Goal: Task Accomplishment & Management: Manage account settings

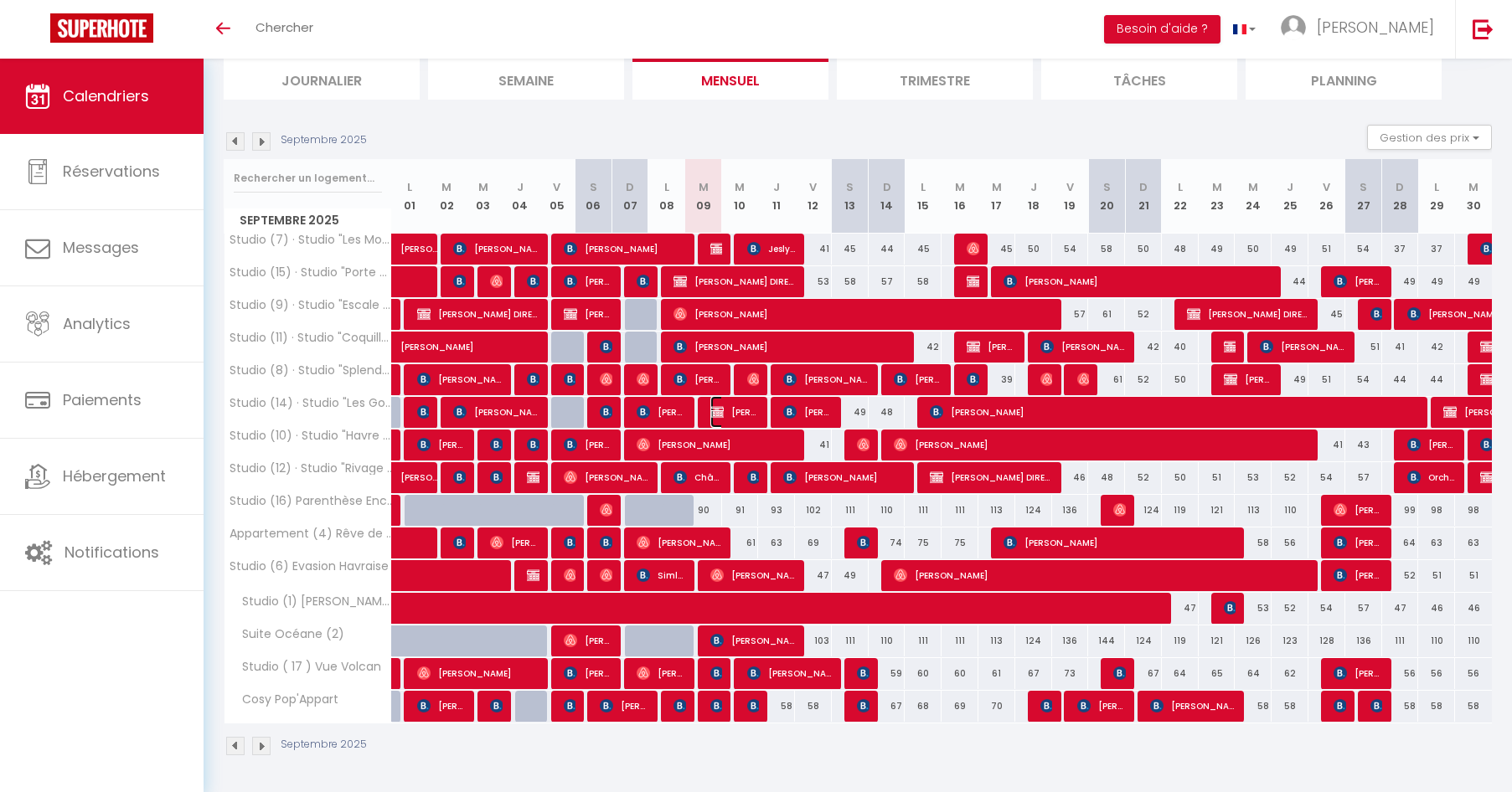
click at [726, 412] on span "[PERSON_NAME]" at bounding box center [735, 413] width 49 height 32
select select "OK"
select select "KO"
select select "0"
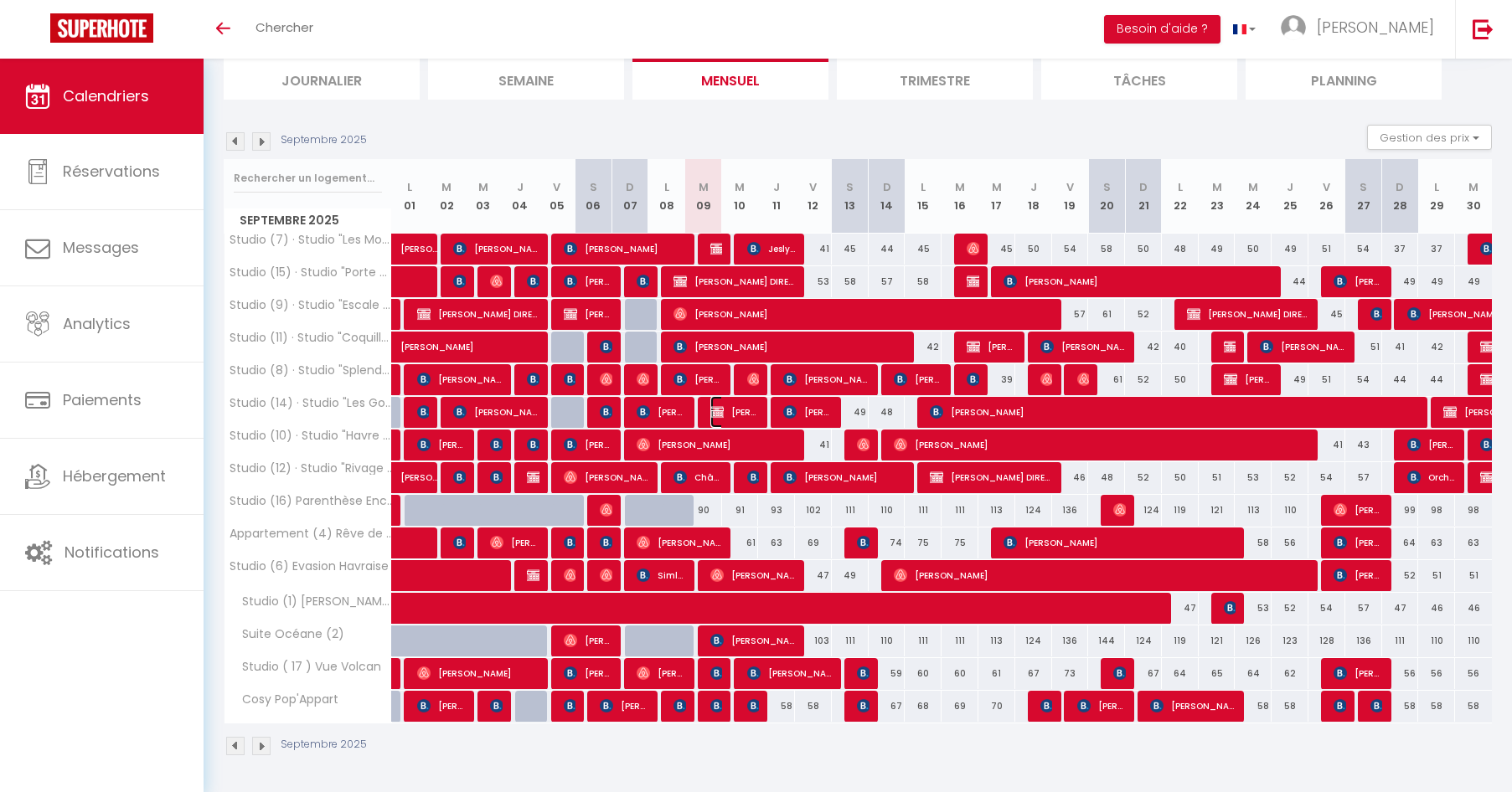
select select "1"
select select
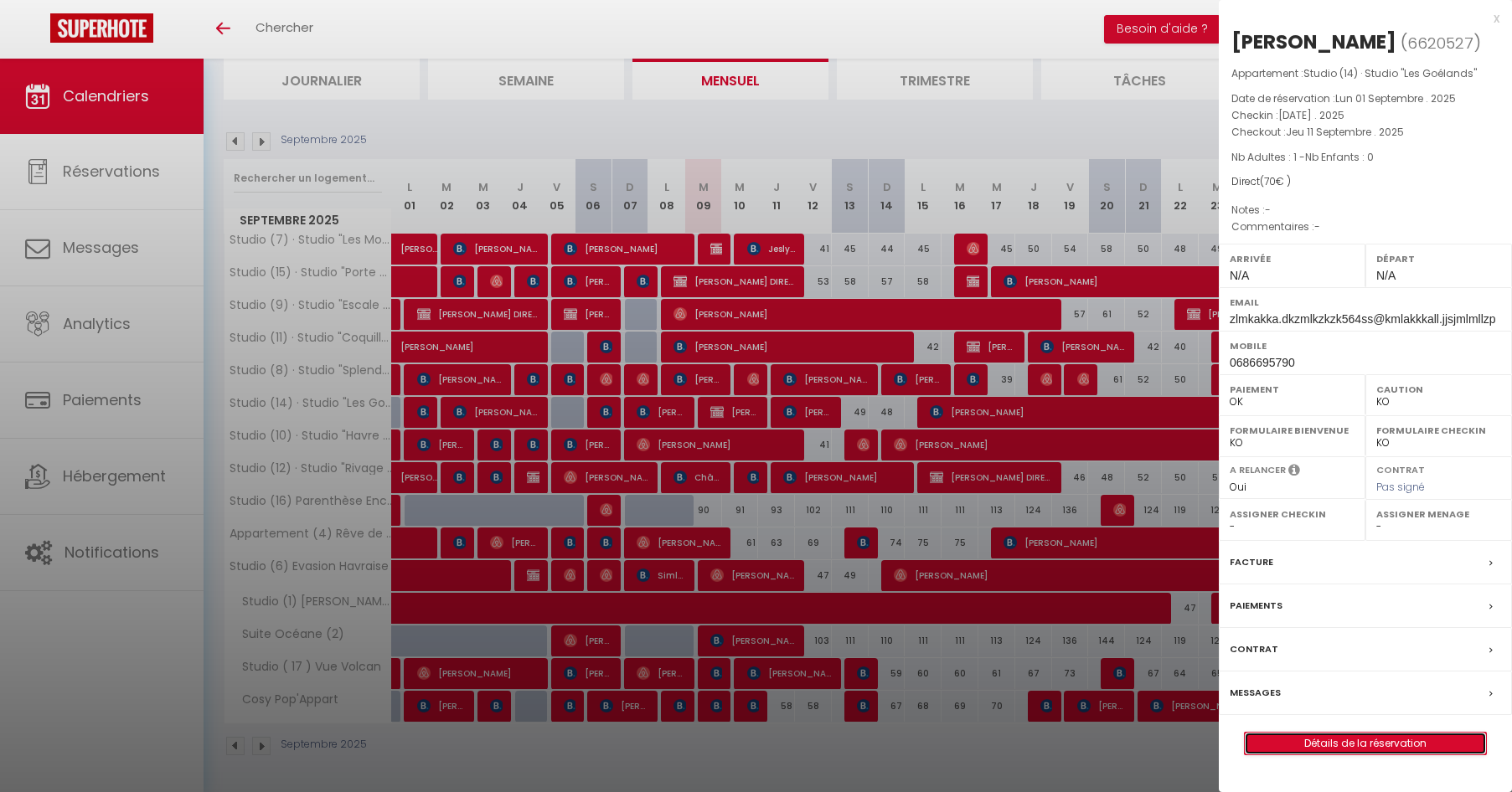
click at [1397, 748] on link "Détails de la réservation" at bounding box center [1365, 744] width 241 height 22
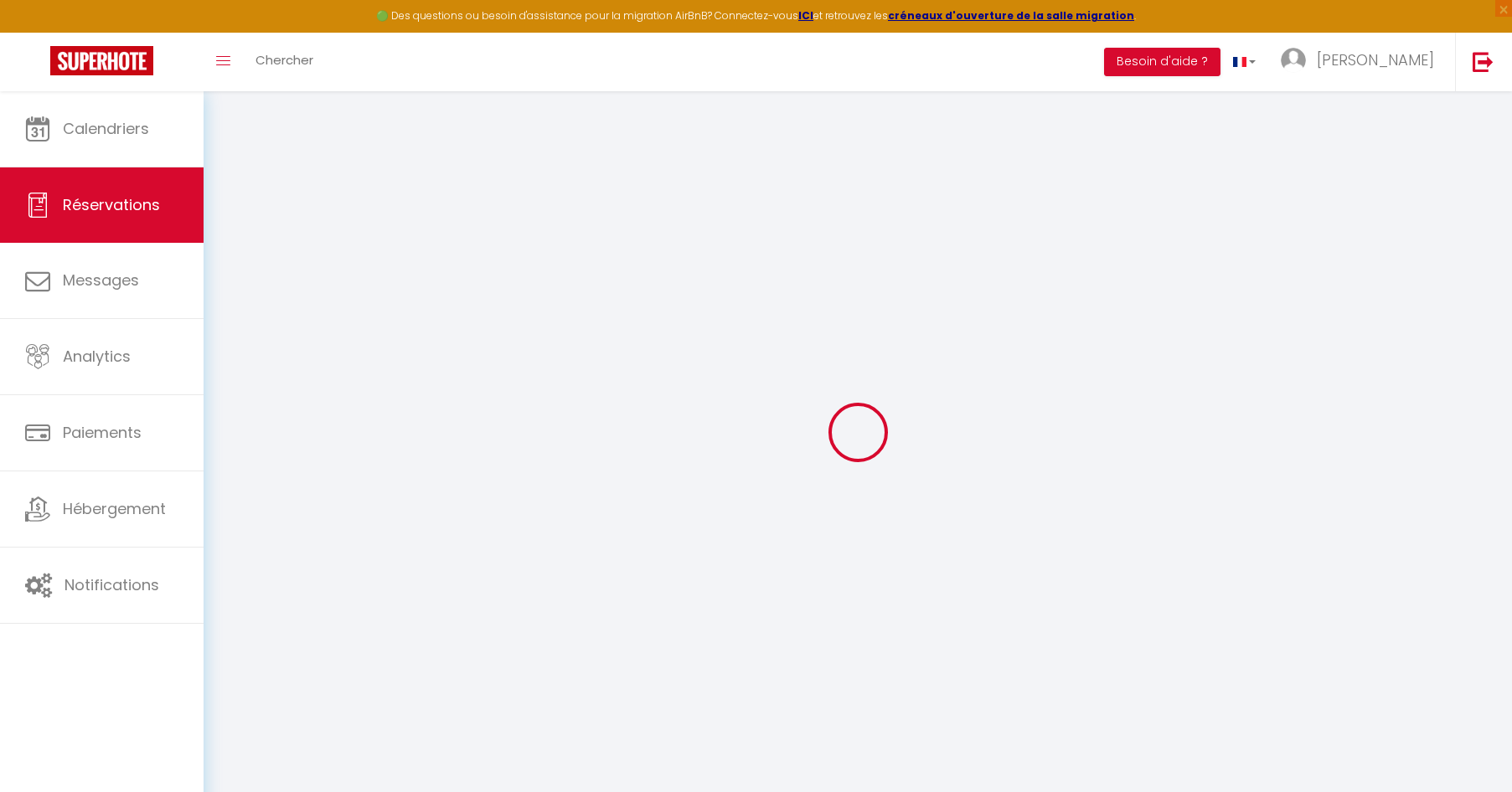
type input "[PERSON_NAME]"
type input "zlmkakka.dkzmlkzkzk564ss@kmlakkkall.jjsjmlmllzp"
type input "0686695790"
select select "FR"
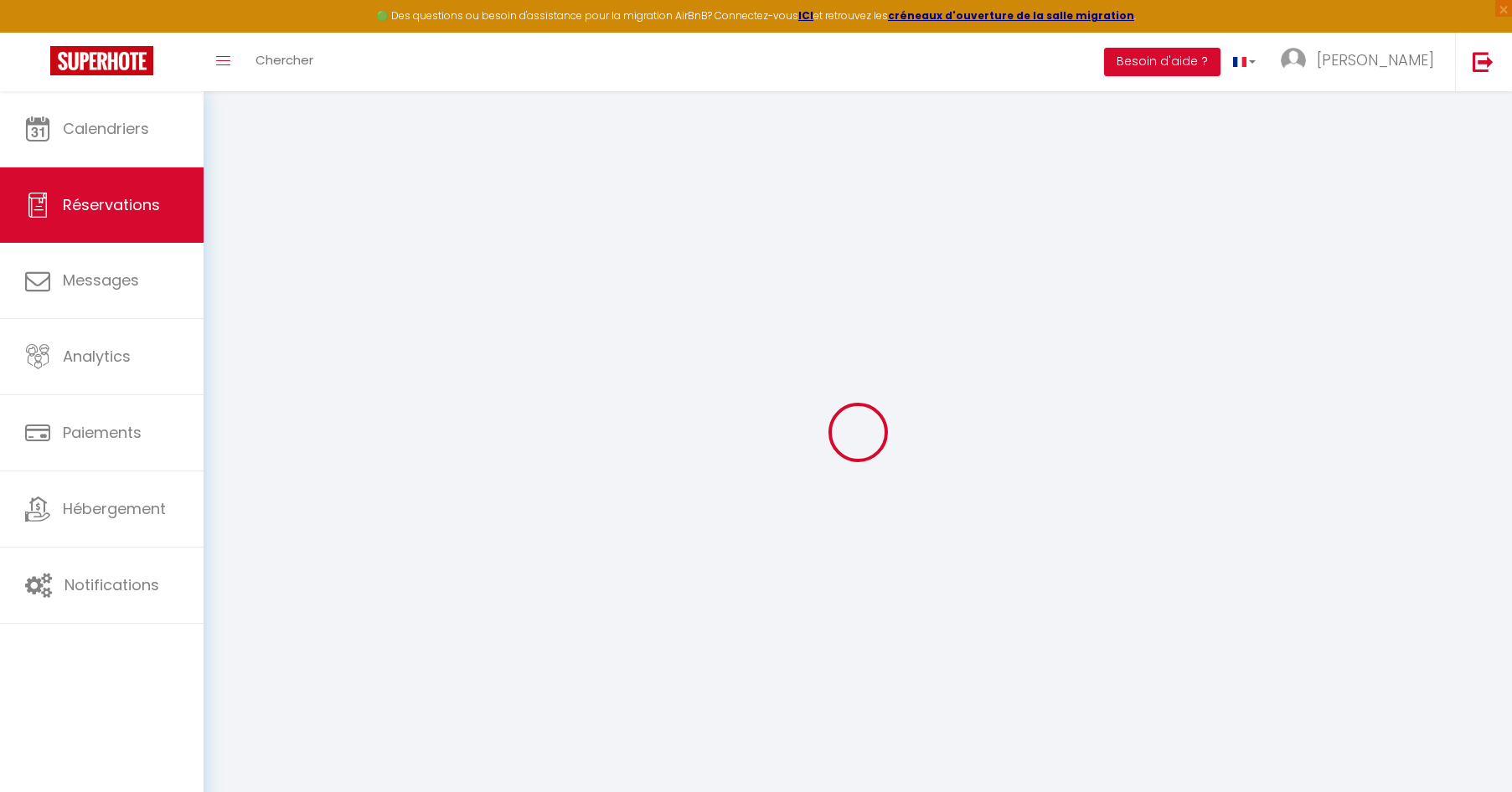
select select "24274"
select select "1"
type input "[DATE]"
select select
type input "Jeu 11 Septembre 2025"
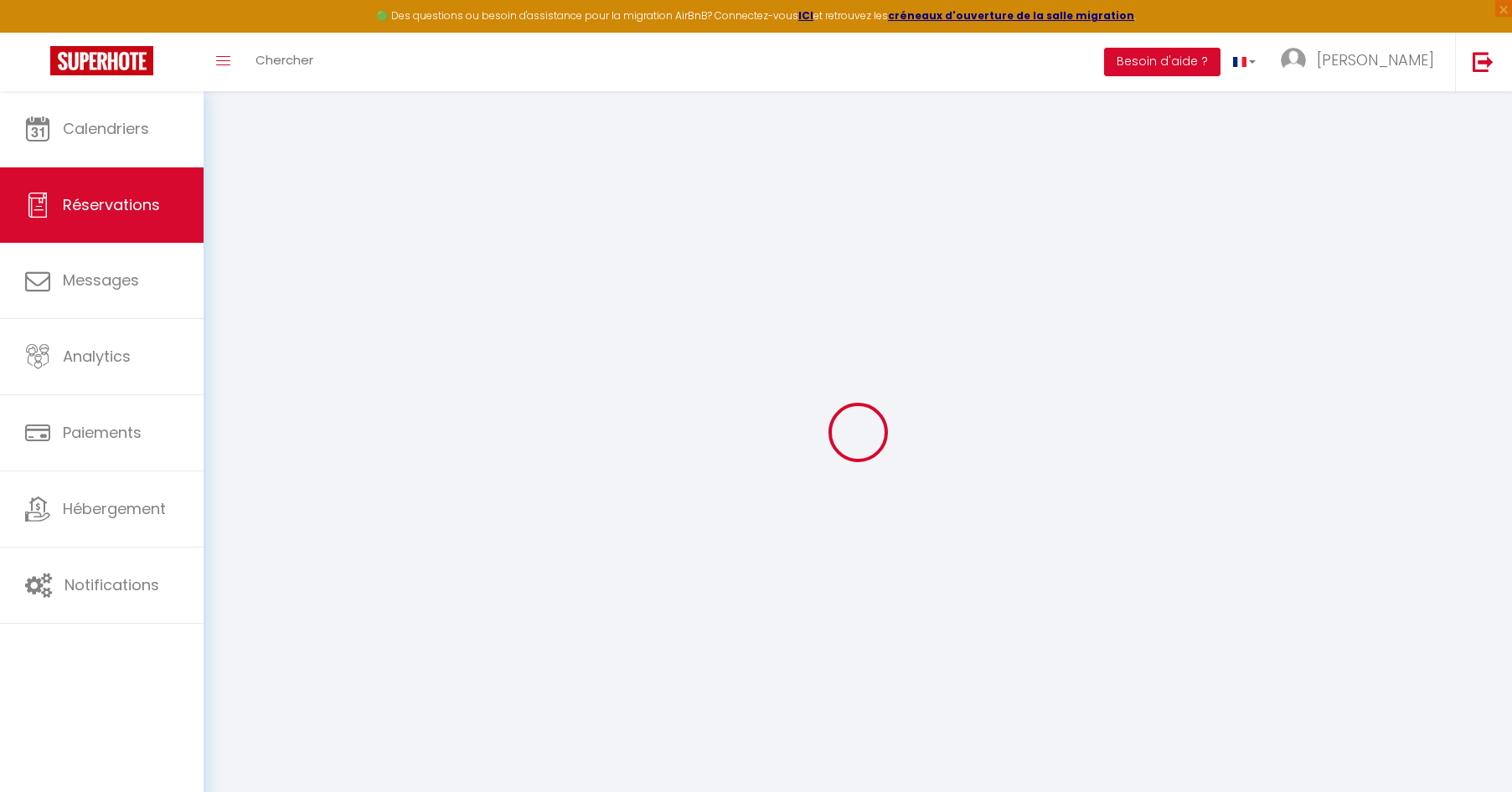
select select
type input "1"
select select "12"
select select
type input "70"
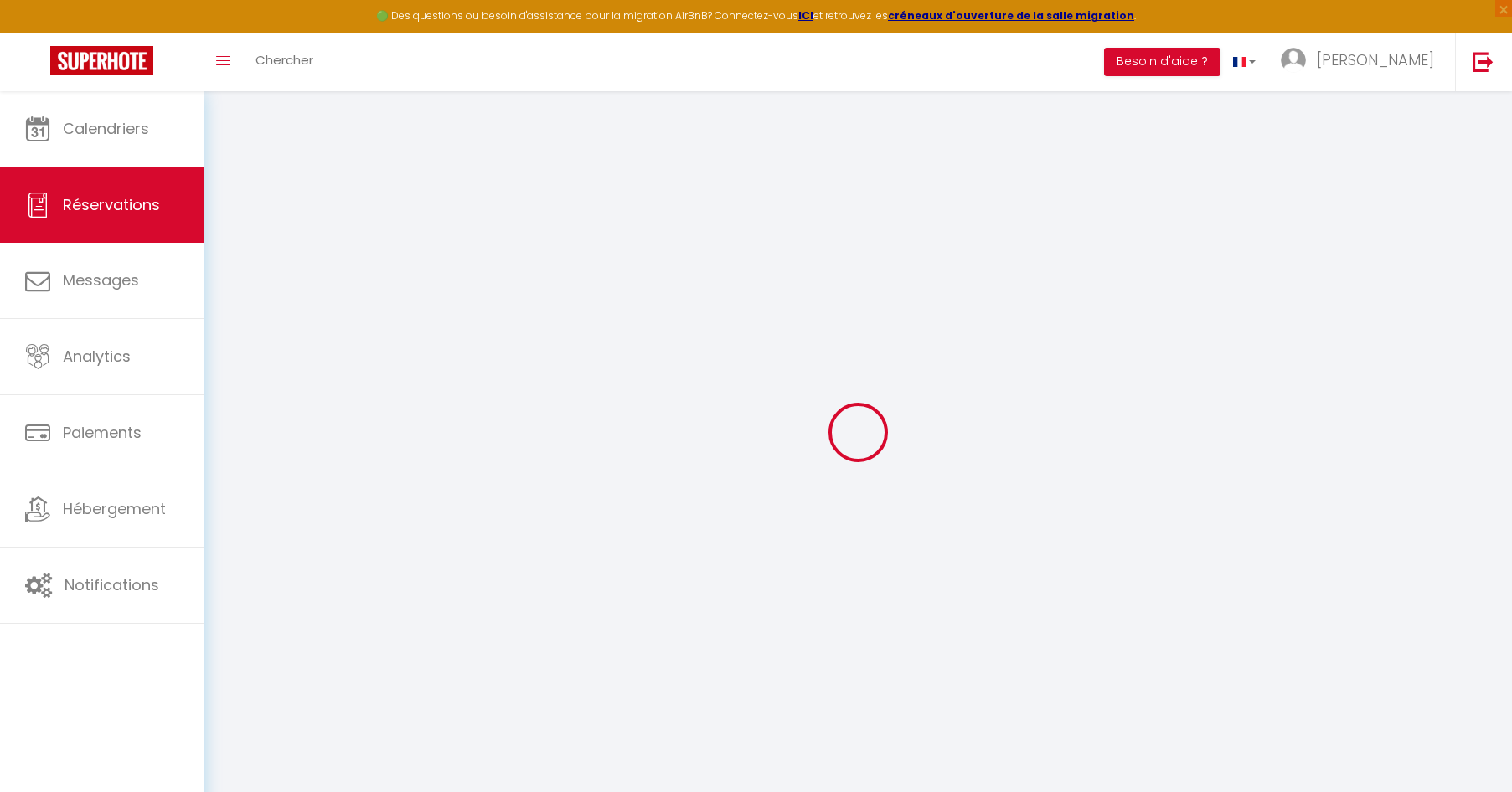
checkbox input "false"
type input "0"
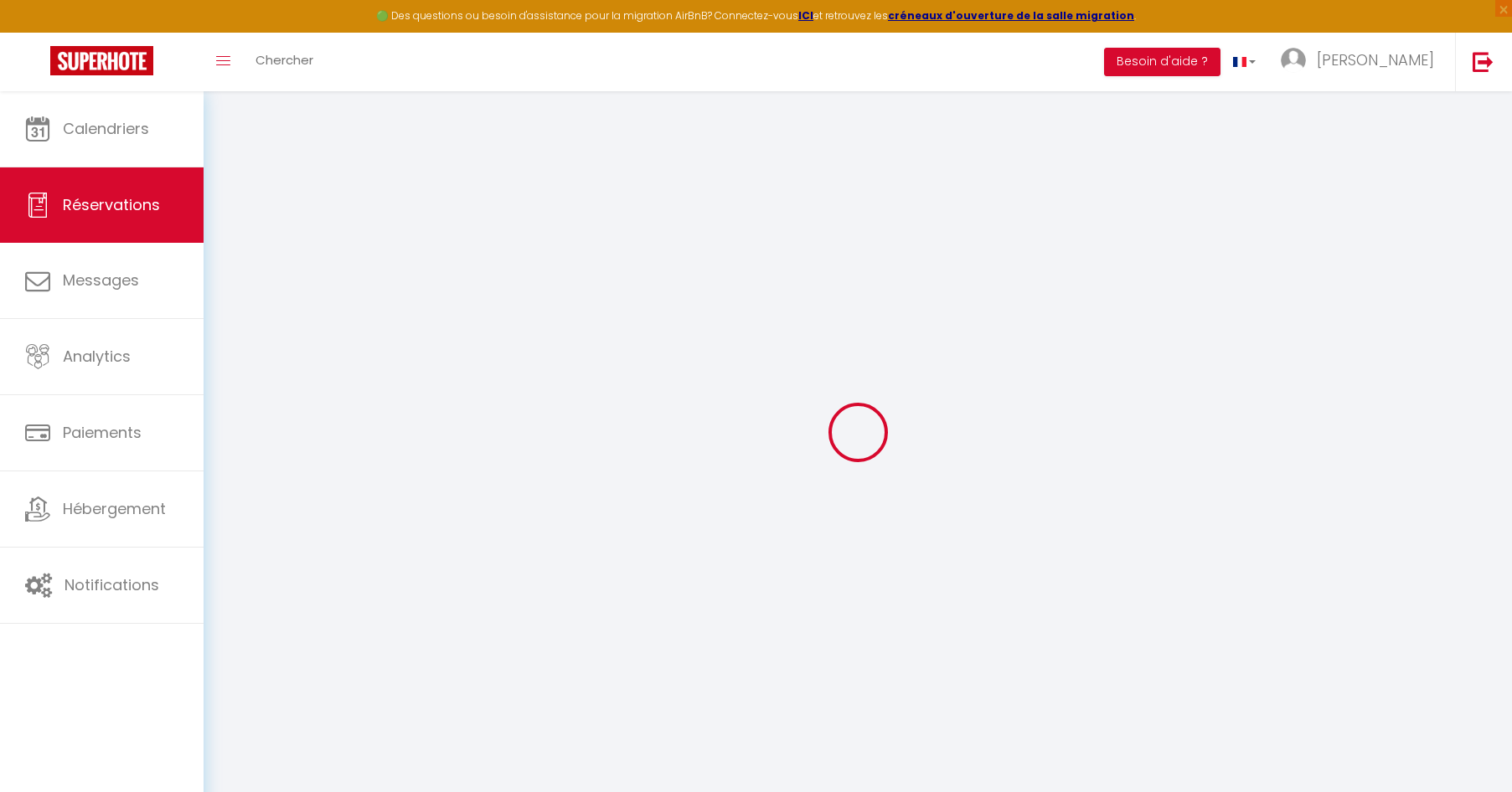
select select
select select "14"
checkbox input "false"
select select
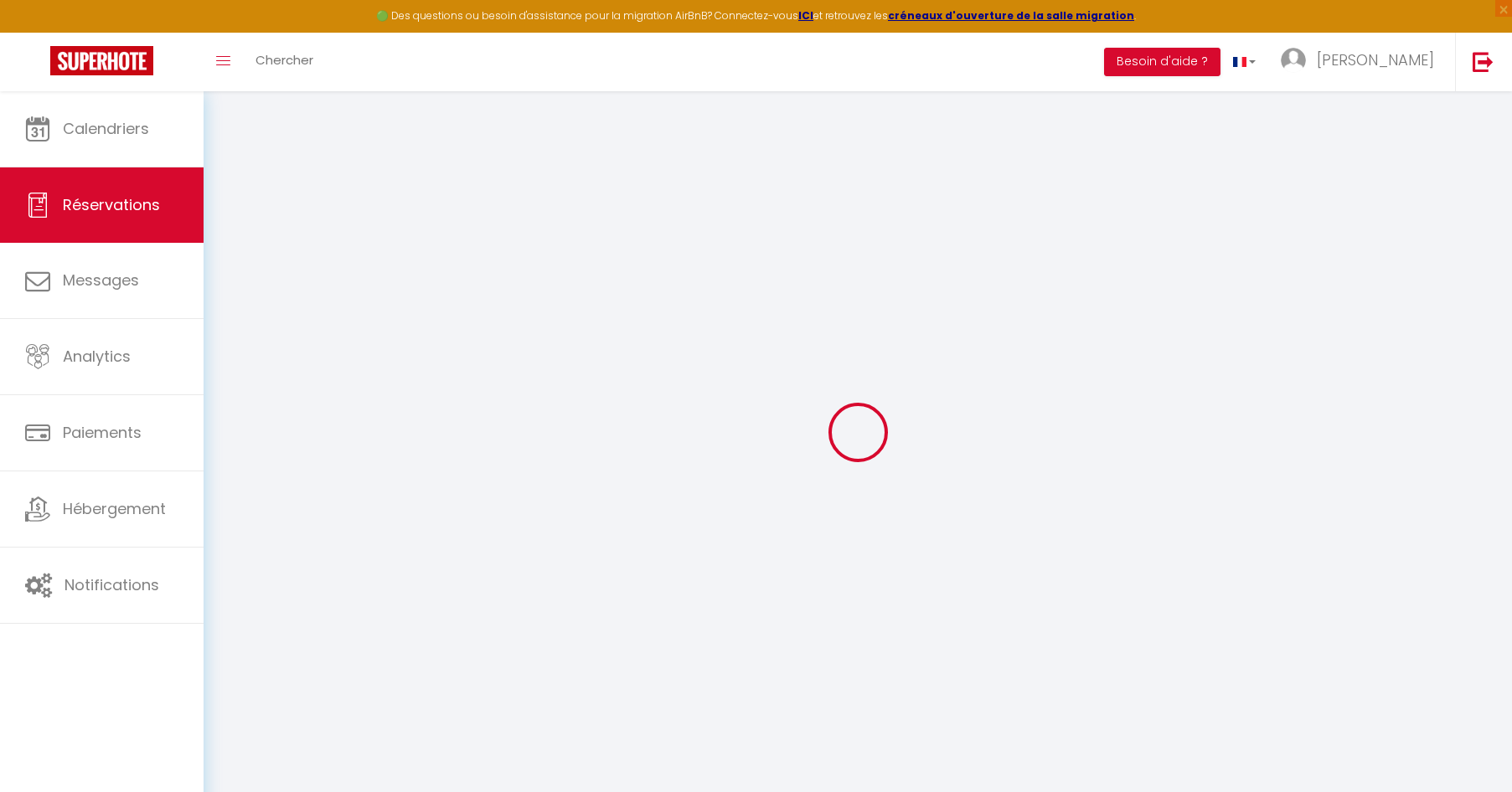
select select
checkbox input "false"
select select
checkbox input "false"
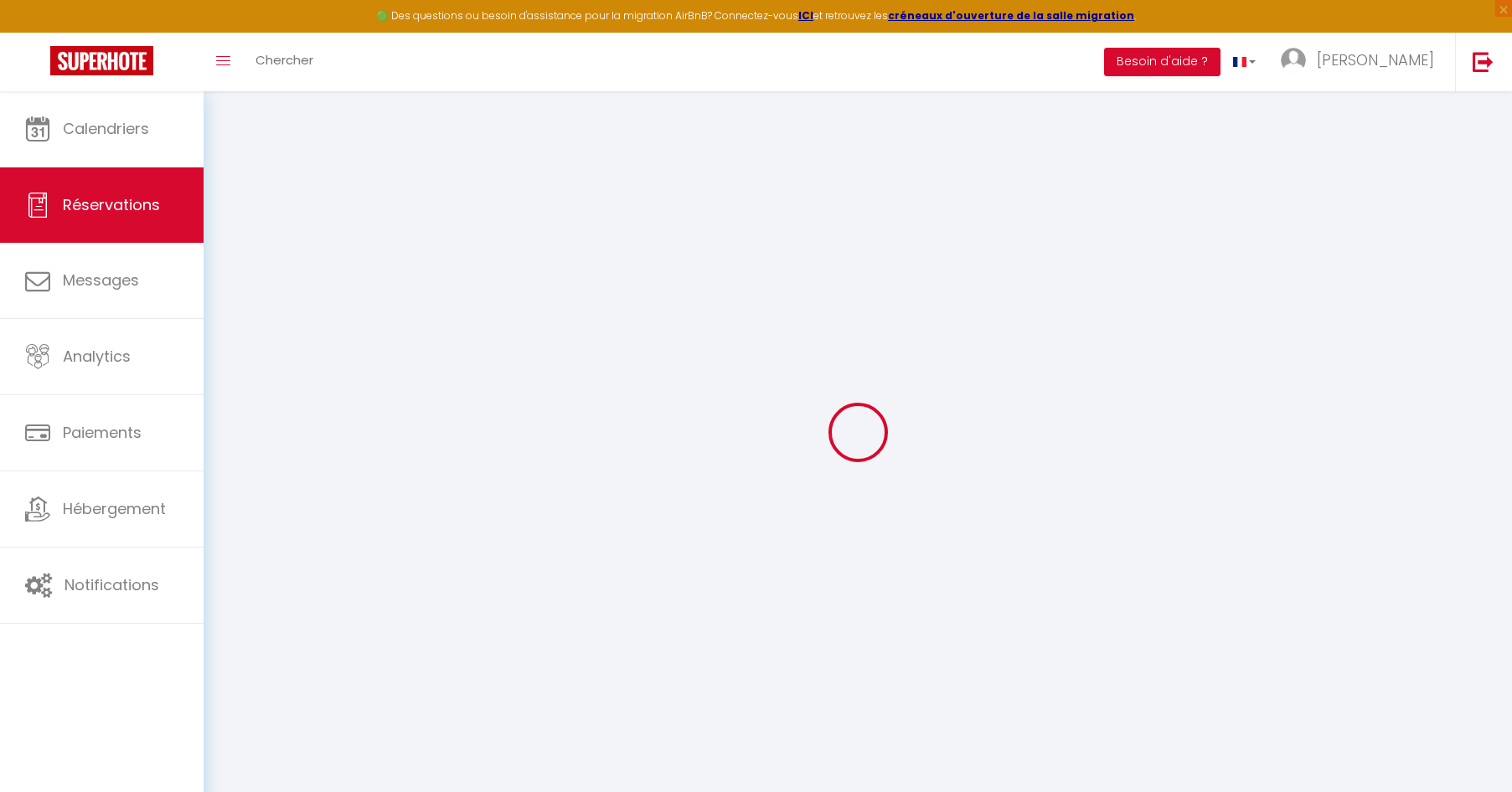
select select
checkbox input "false"
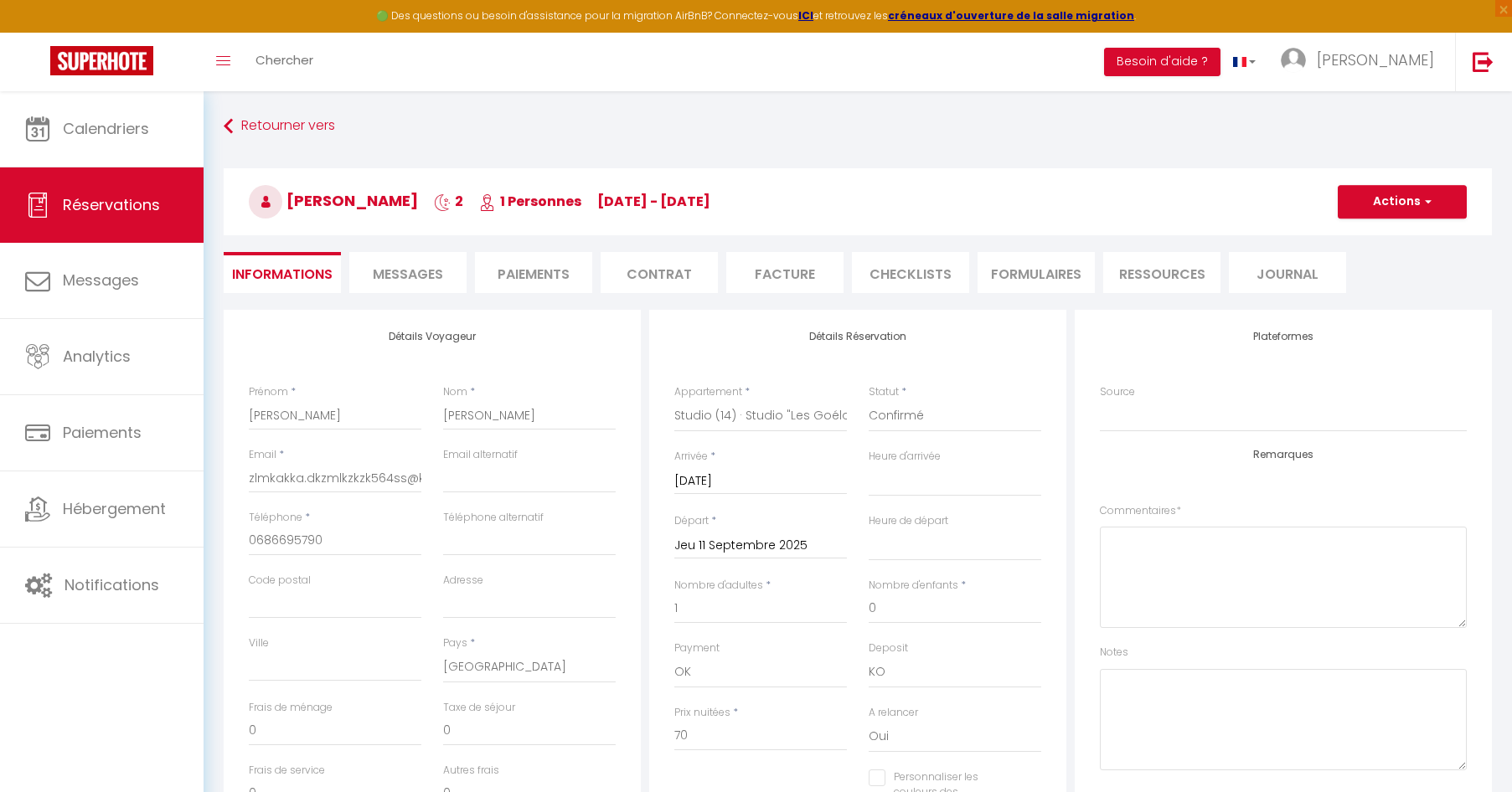
select select
checkbox input "false"
select select
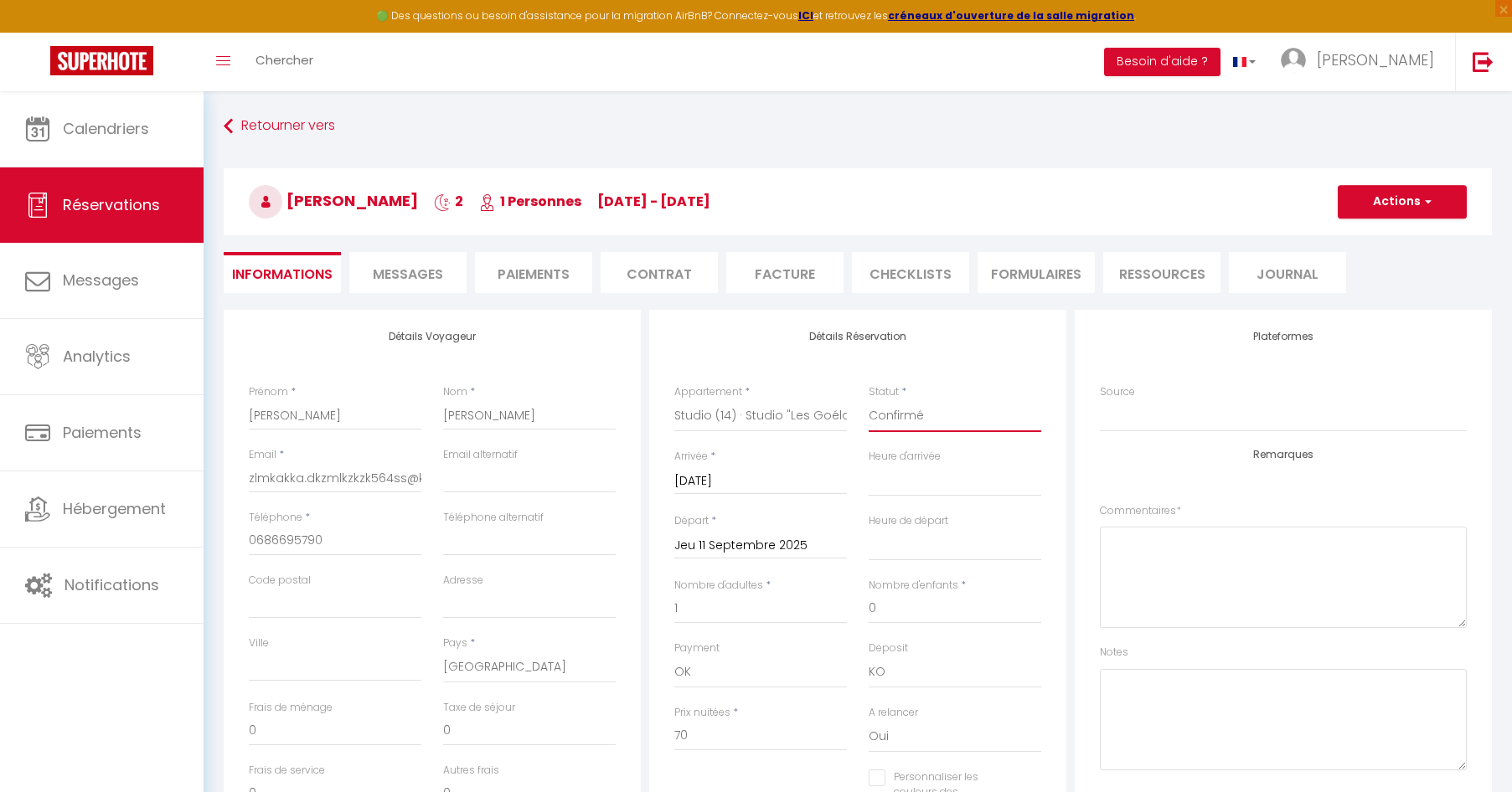
click at [956, 424] on select "Confirmé Non Confirmé [PERSON_NAME] par le voyageur No Show Request" at bounding box center [955, 416] width 173 height 32
select select "0"
click at [869, 400] on select "Confirmé Non Confirmé [PERSON_NAME] par le voyageur No Show Request" at bounding box center [955, 416] width 173 height 32
select select
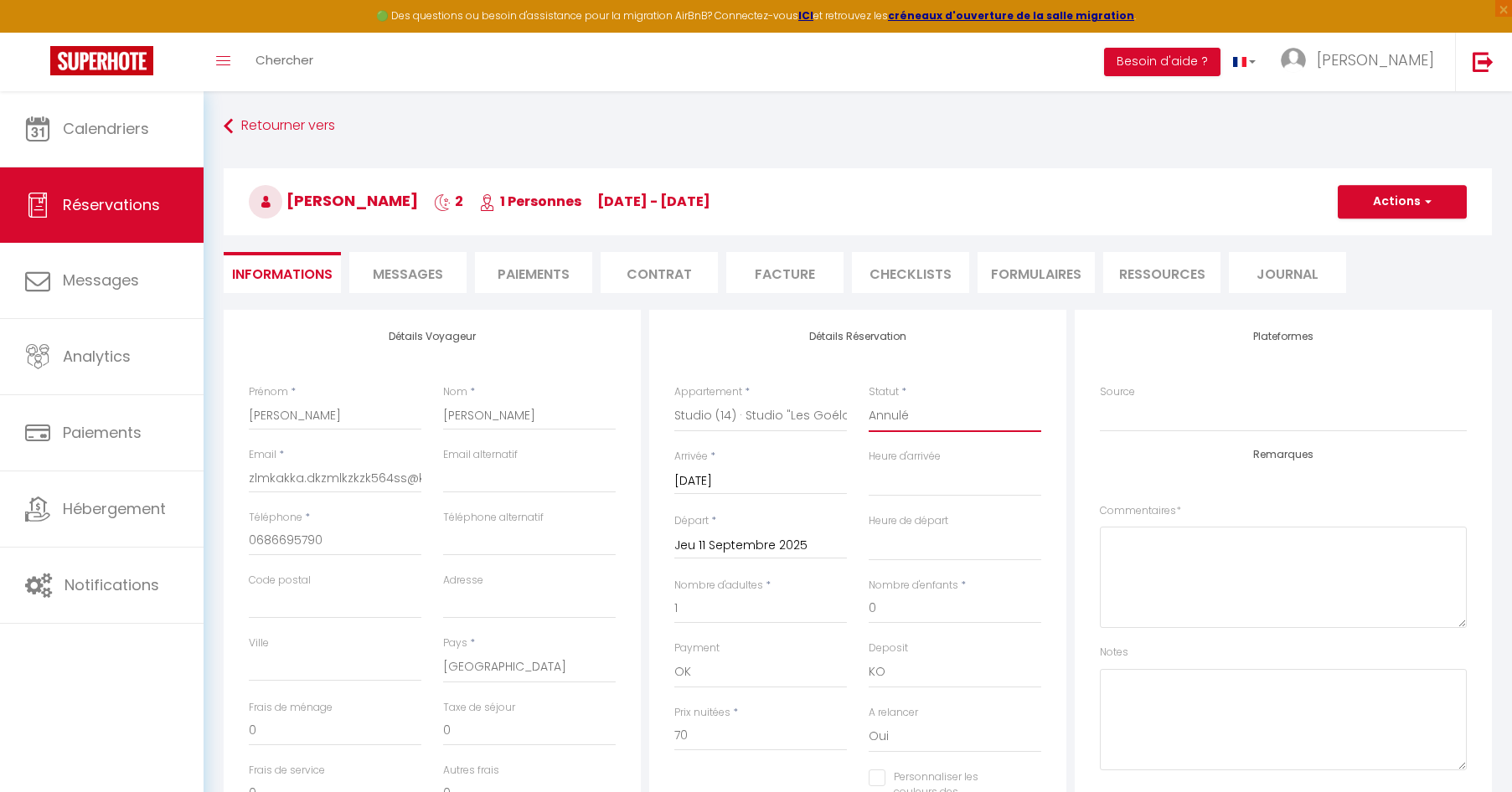
checkbox input "false"
click at [1427, 194] on span "button" at bounding box center [1426, 202] width 10 height 15
click at [1389, 236] on link "Enregistrer" at bounding box center [1386, 238] width 133 height 22
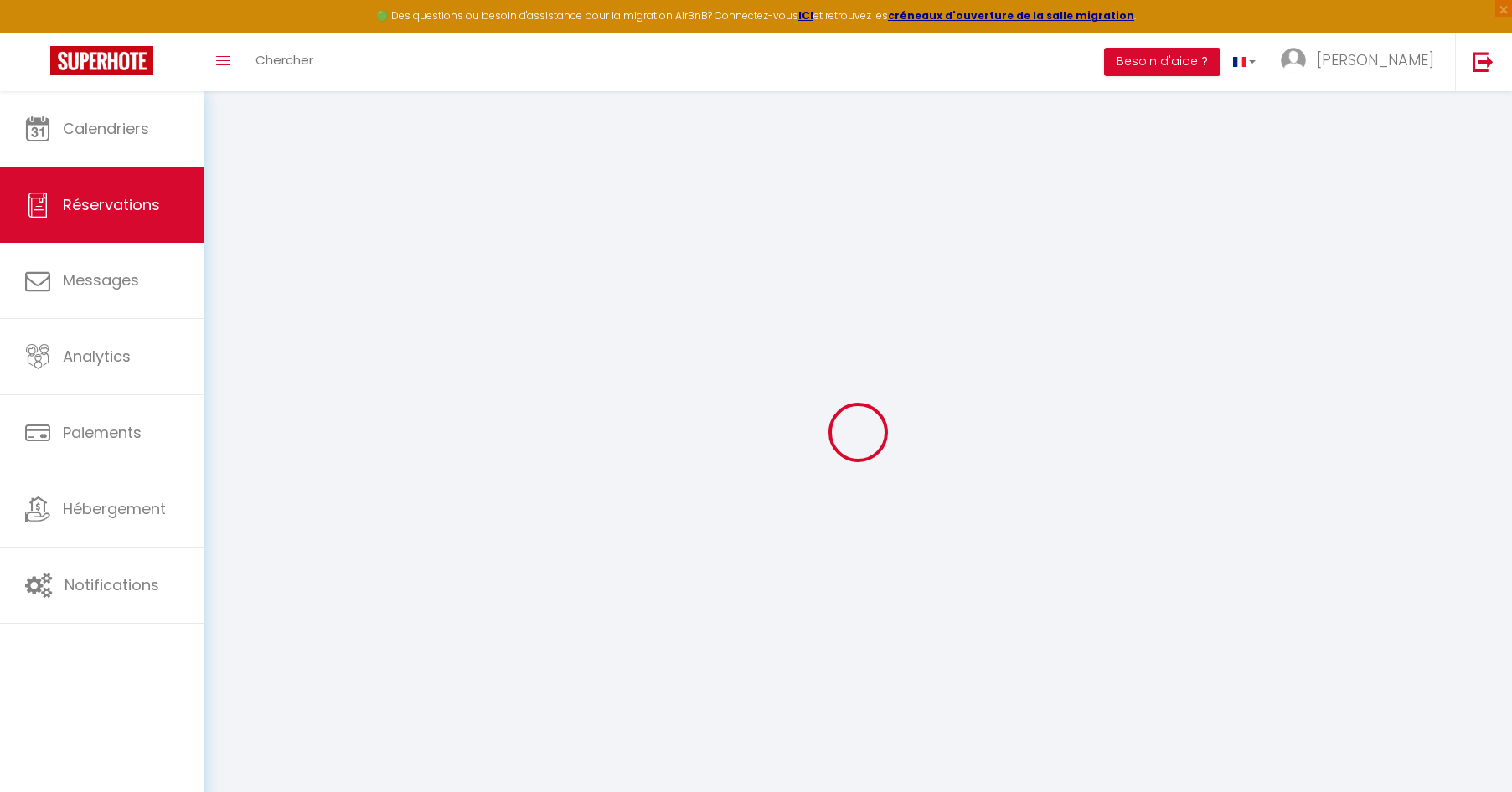
select select "not_cancelled"
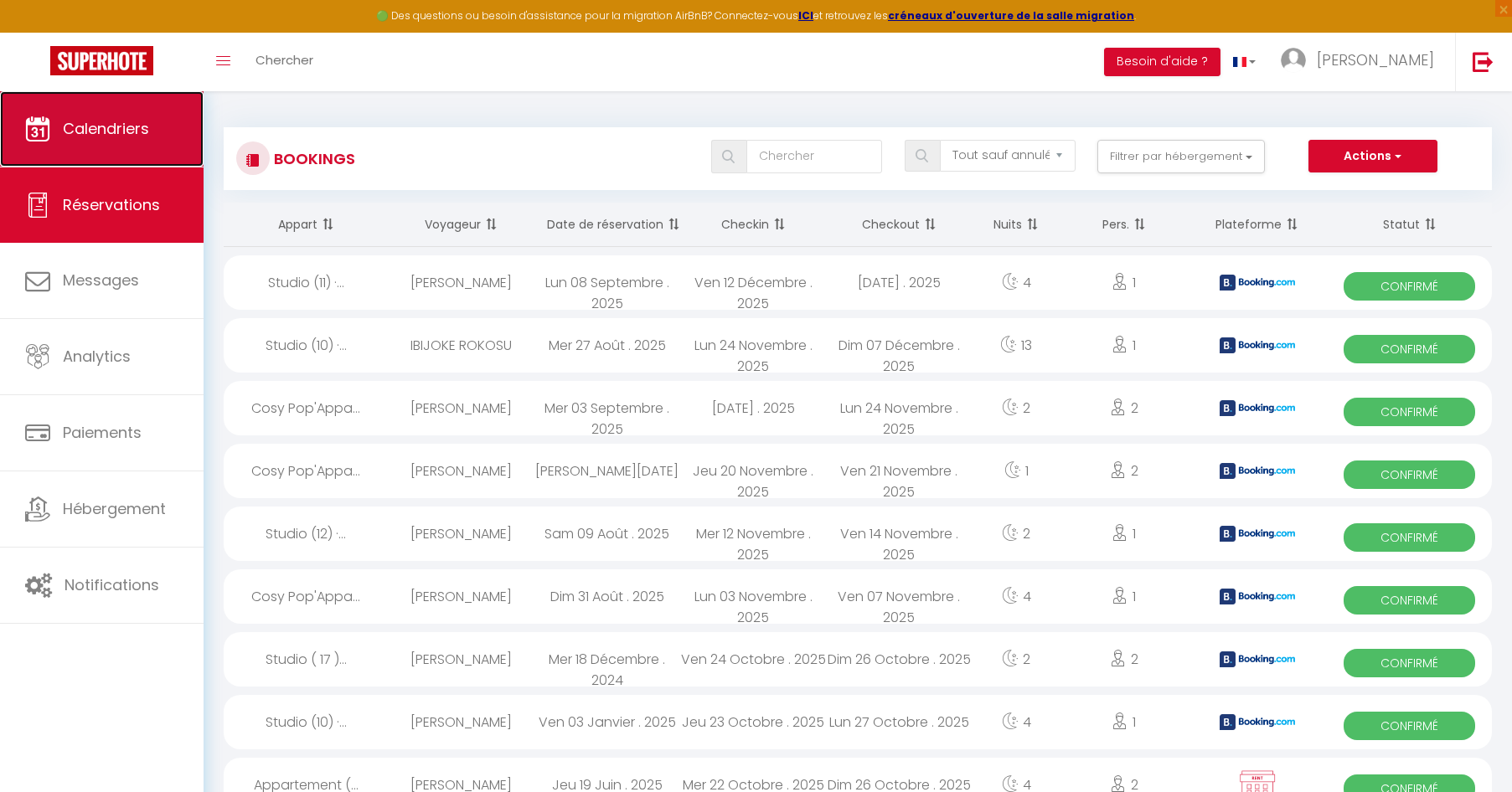
click at [135, 122] on span "Calendriers" at bounding box center [105, 129] width 86 height 21
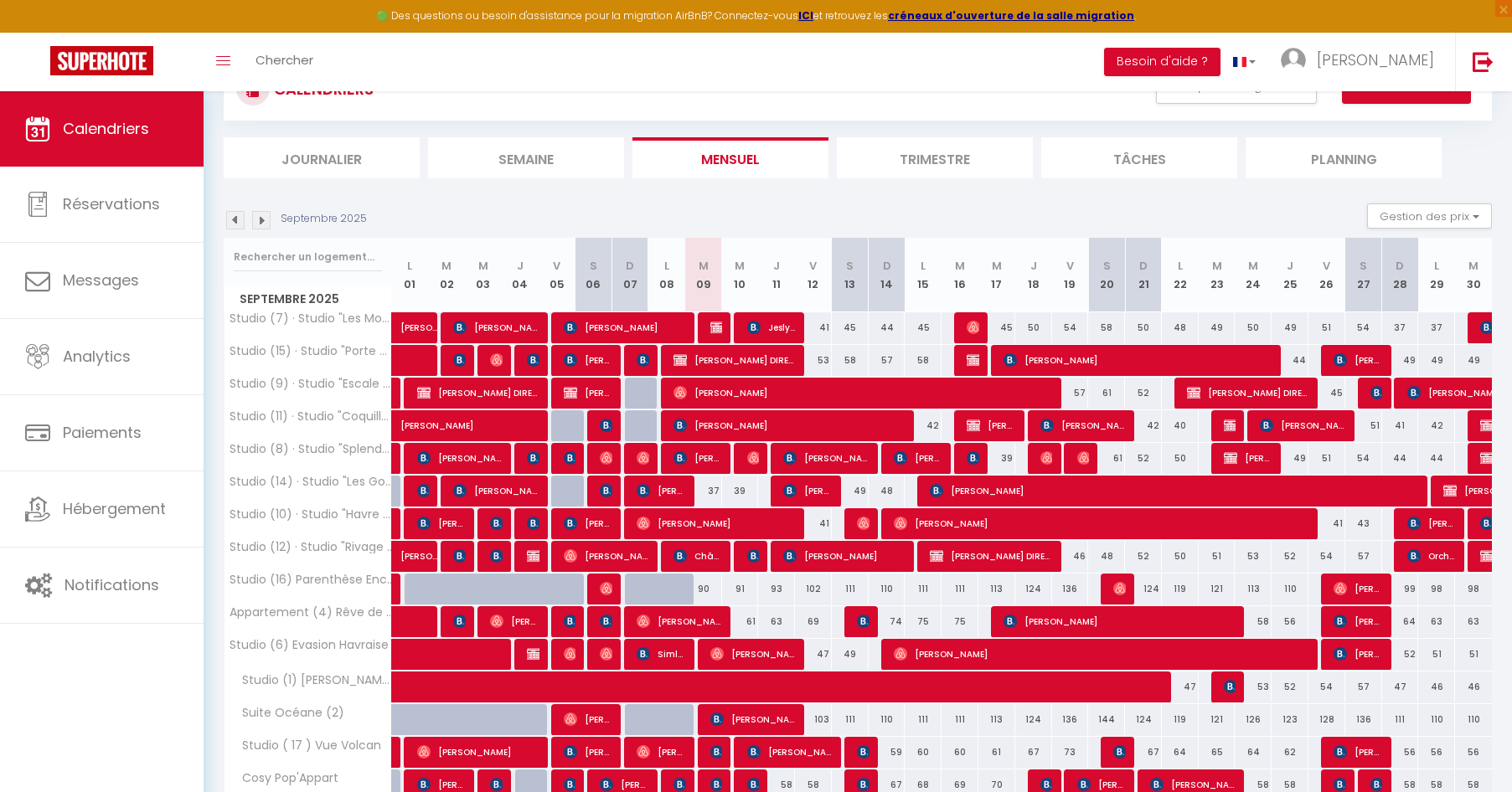
scroll to position [148, 0]
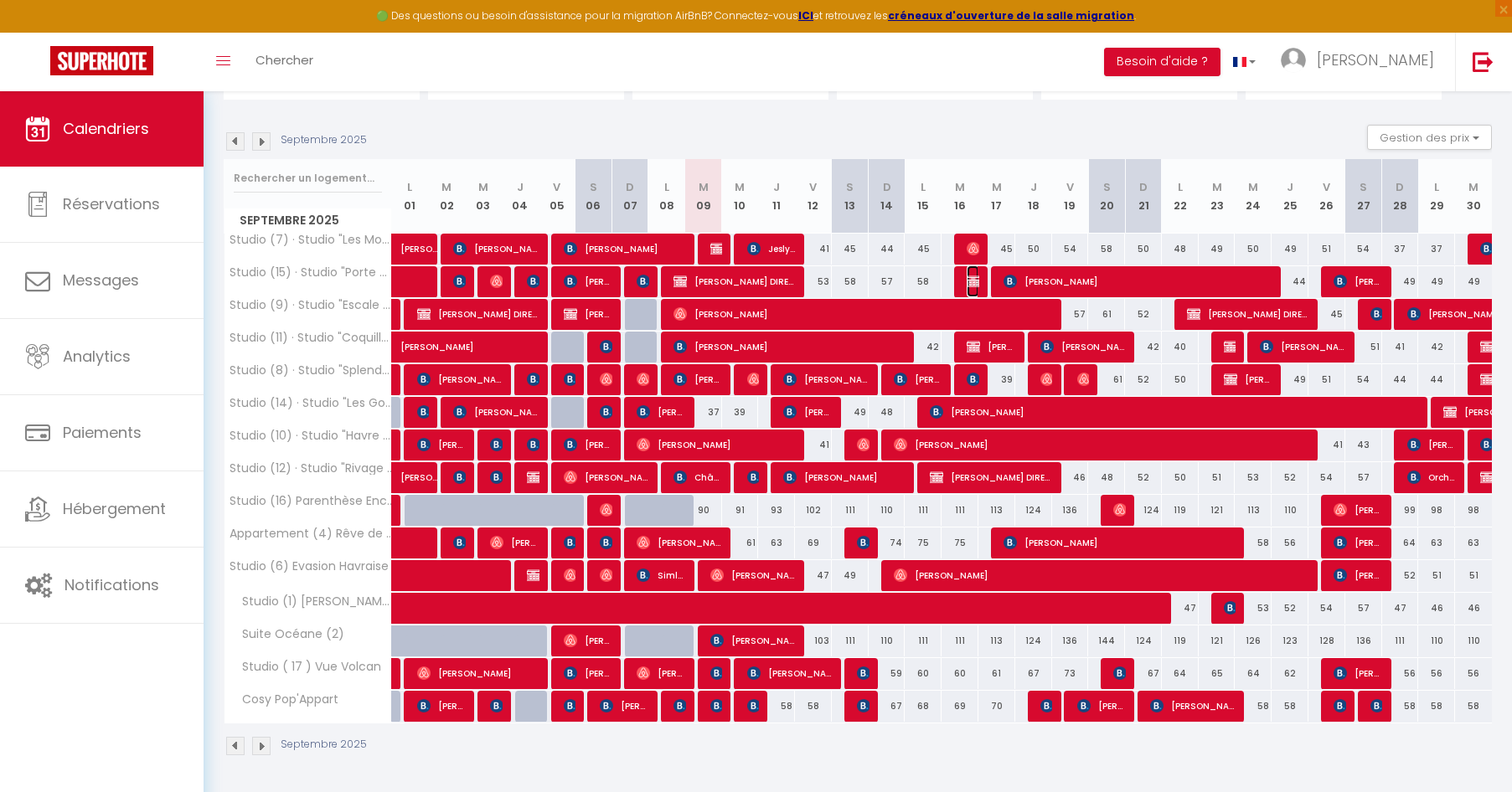
click at [972, 283] on img at bounding box center [973, 282] width 13 height 13
select select "OK"
select select "KO"
select select "0"
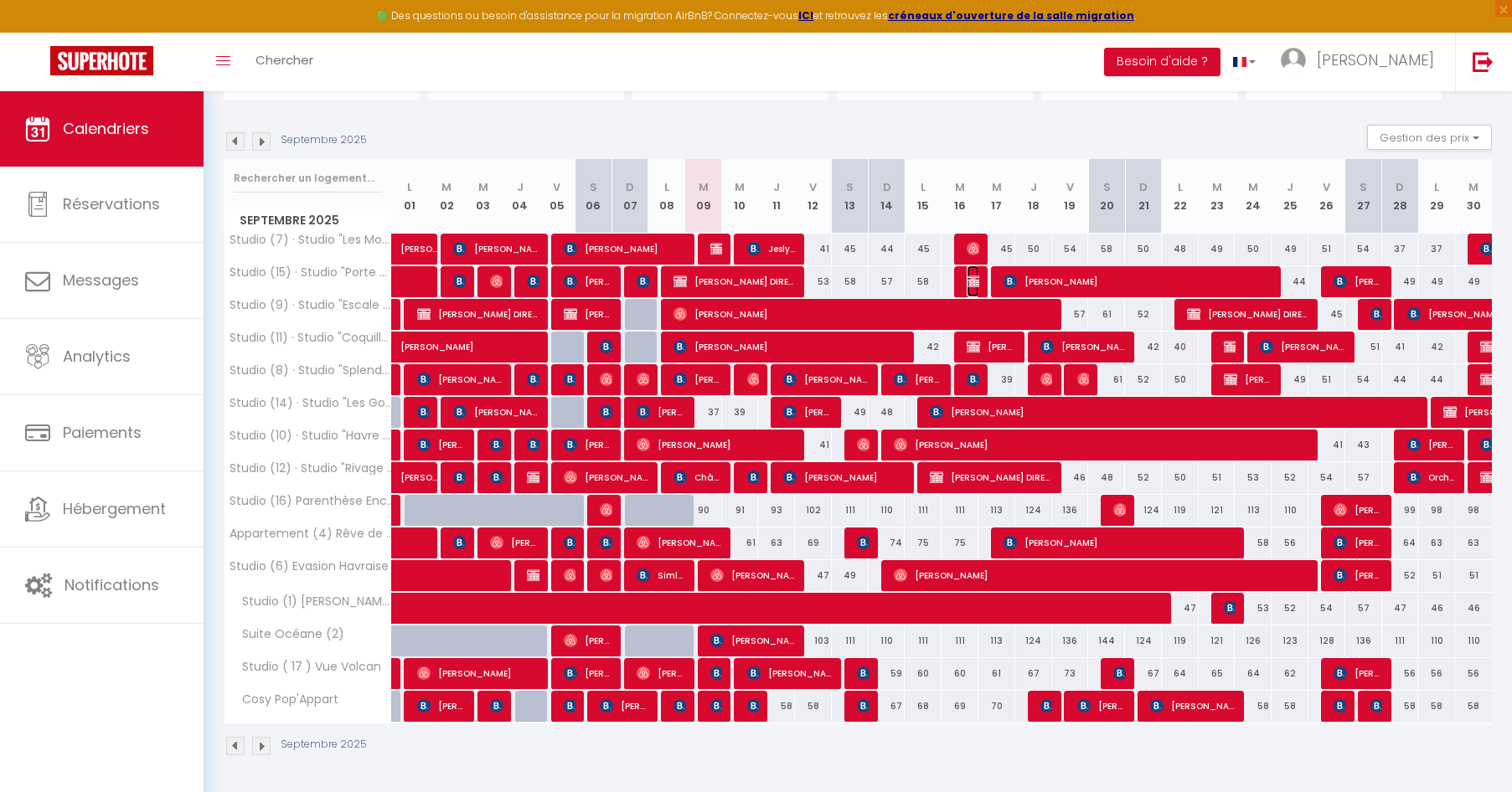
select select "1"
select select
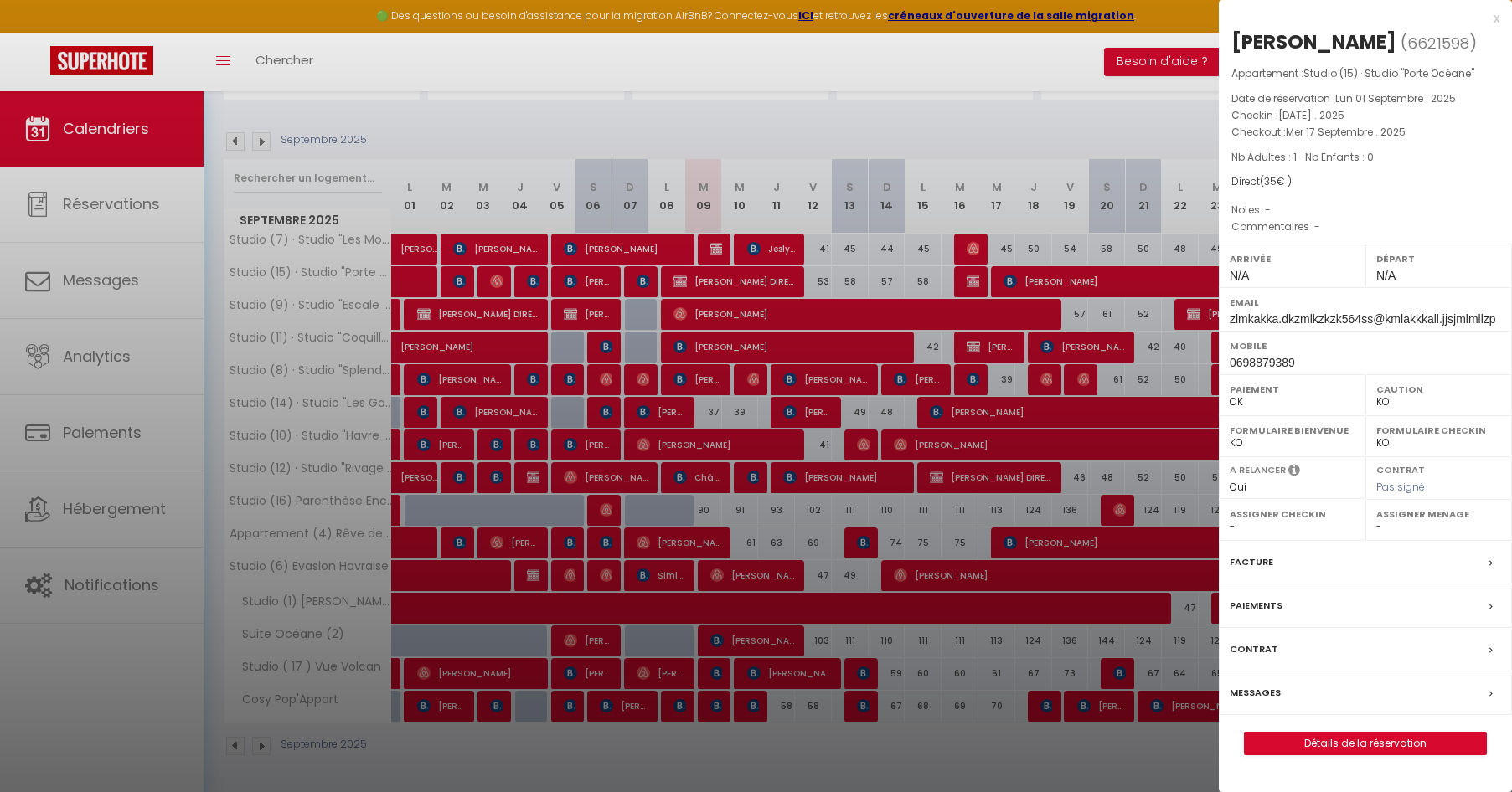
click at [1491, 19] on div "x" at bounding box center [1359, 18] width 281 height 20
